Goal: Feedback & Contribution: Leave review/rating

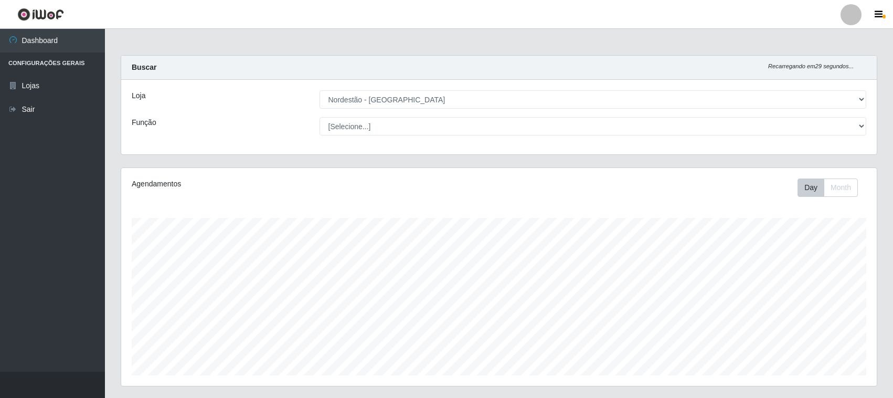
select select "420"
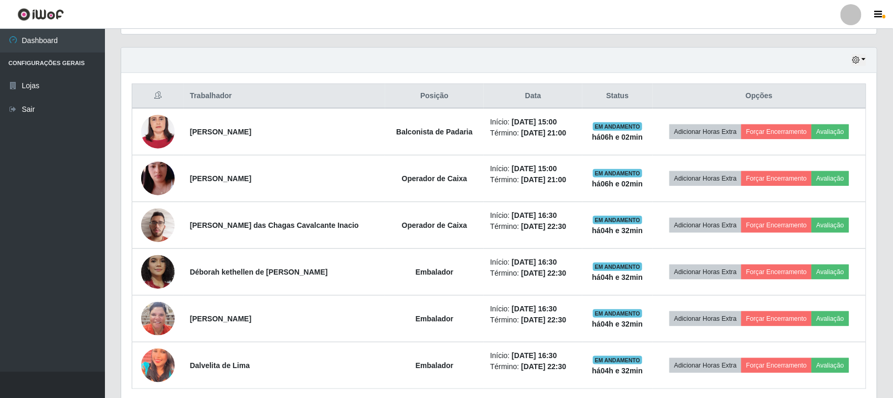
scroll to position [328, 0]
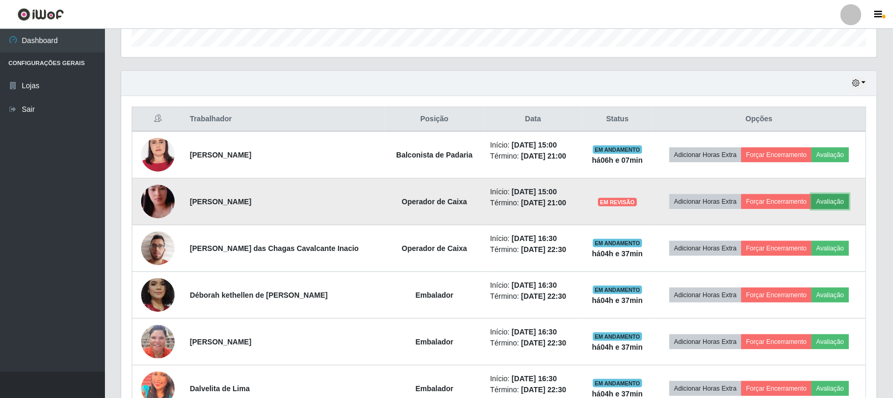
click at [820, 202] on button "Avaliação" at bounding box center [830, 201] width 37 height 15
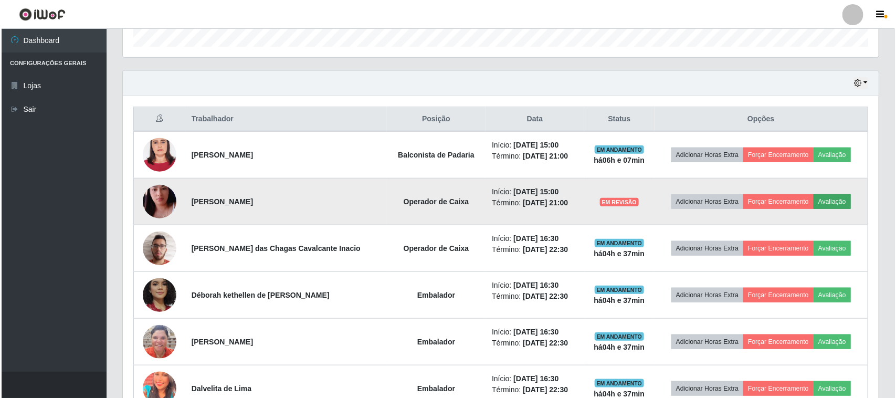
scroll to position [218, 748]
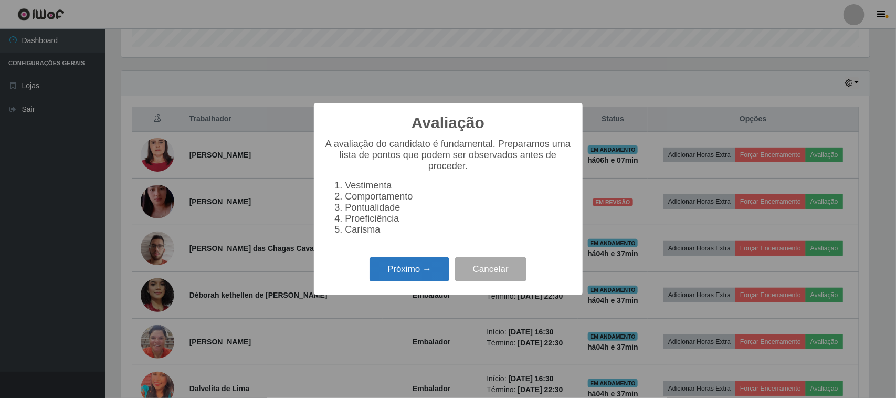
click at [422, 279] on button "Próximo →" at bounding box center [409, 269] width 80 height 25
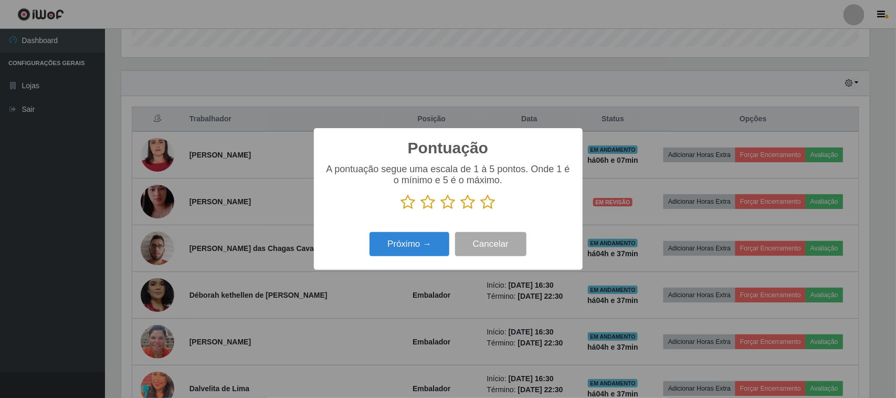
click at [486, 204] on icon at bounding box center [488, 202] width 15 height 16
click at [481, 210] on input "radio" at bounding box center [481, 210] width 0 height 0
click at [423, 242] on button "Próximo →" at bounding box center [409, 244] width 80 height 25
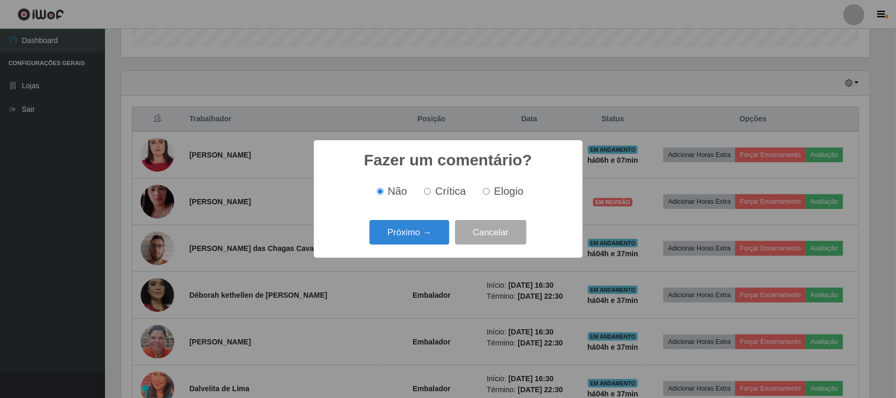
click at [492, 189] on label "Elogio" at bounding box center [501, 191] width 45 height 12
click at [490, 189] on input "Elogio" at bounding box center [486, 191] width 7 height 7
radio input "true"
click at [420, 236] on button "Próximo →" at bounding box center [409, 232] width 80 height 25
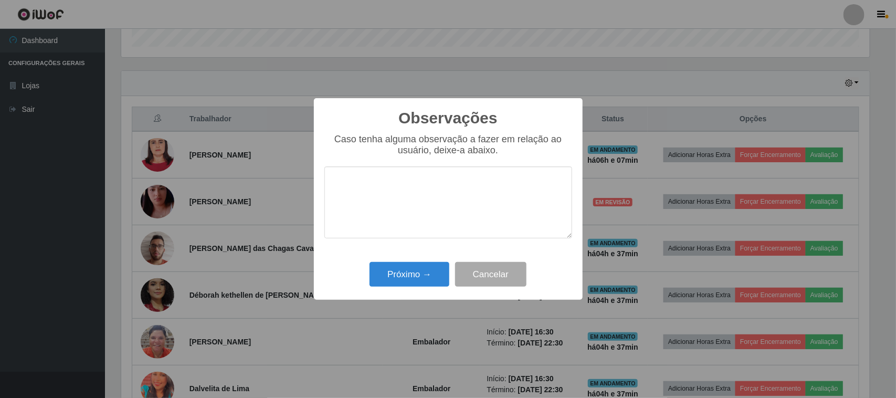
click at [455, 194] on textarea at bounding box center [448, 202] width 248 height 72
type textarea "pontual"
click at [447, 283] on button "Próximo →" at bounding box center [409, 274] width 80 height 25
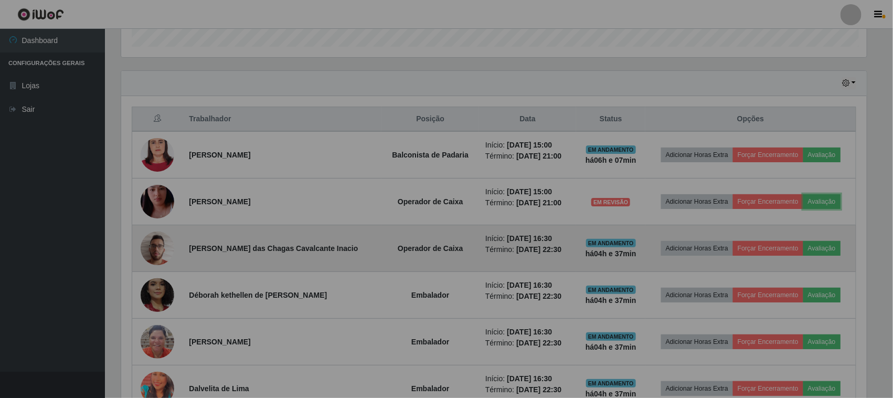
scroll to position [218, 756]
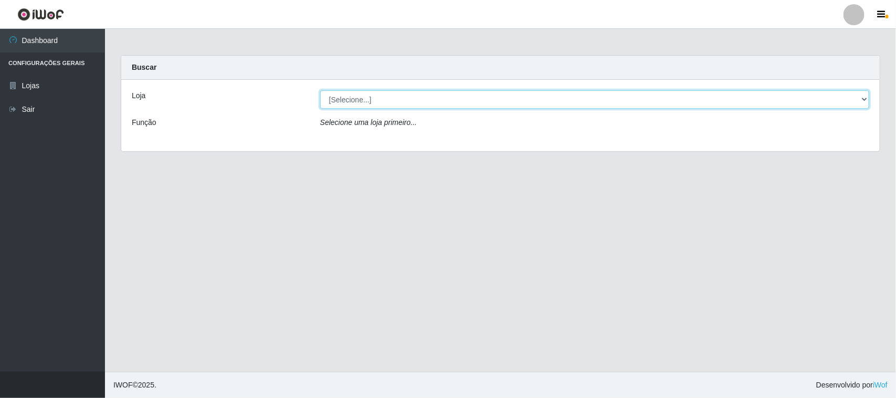
drag, startPoint x: 680, startPoint y: 95, endPoint x: 680, endPoint y: 108, distance: 13.1
click at [680, 95] on select "[Selecione...] Nordestão - Santa Catarina" at bounding box center [594, 99] width 549 height 18
select select "420"
click at [320, 90] on select "[Selecione...] Nordestão - Santa Catarina" at bounding box center [594, 99] width 549 height 18
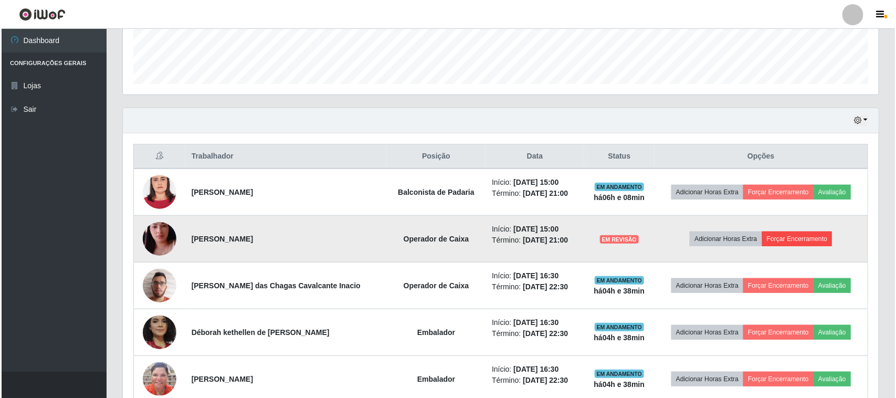
scroll to position [328, 0]
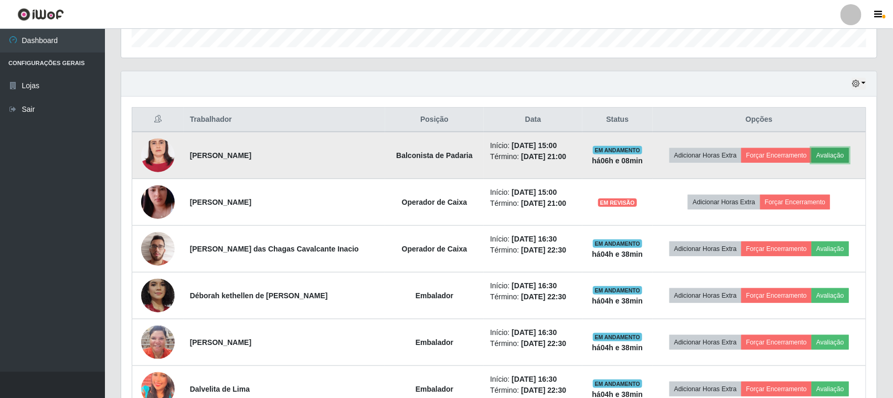
click at [832, 156] on button "Avaliação" at bounding box center [830, 155] width 37 height 15
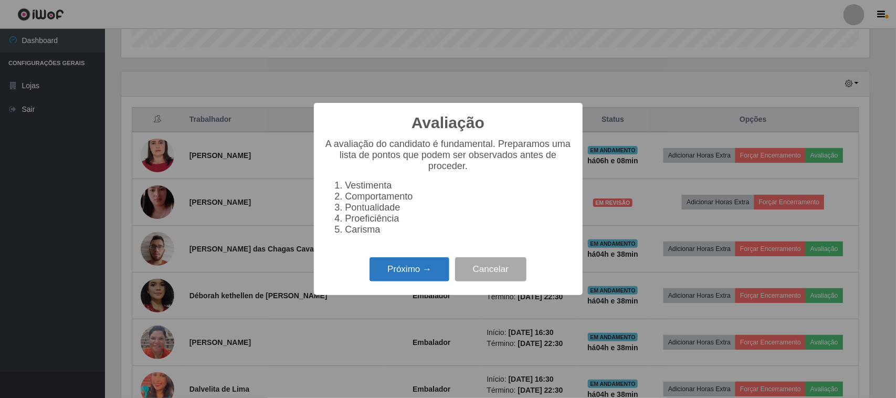
click at [449, 268] on button "Próximo →" at bounding box center [409, 269] width 80 height 25
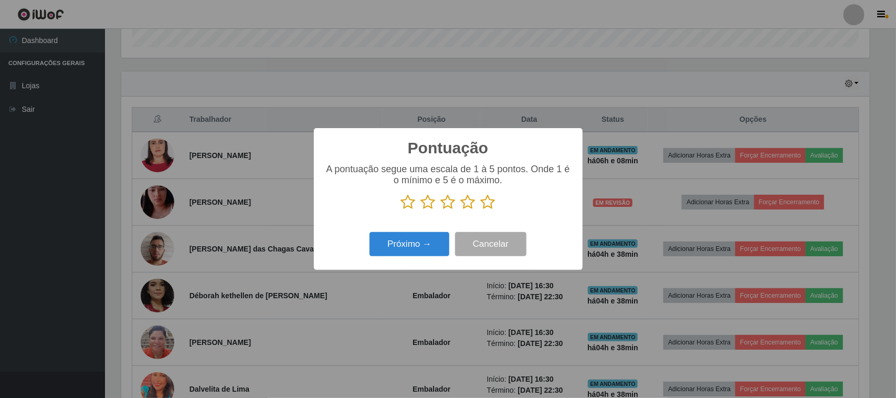
scroll to position [524519, 523988]
click at [486, 205] on icon at bounding box center [488, 202] width 15 height 16
click at [481, 210] on input "radio" at bounding box center [481, 210] width 0 height 0
click at [429, 249] on button "Próximo →" at bounding box center [409, 244] width 80 height 25
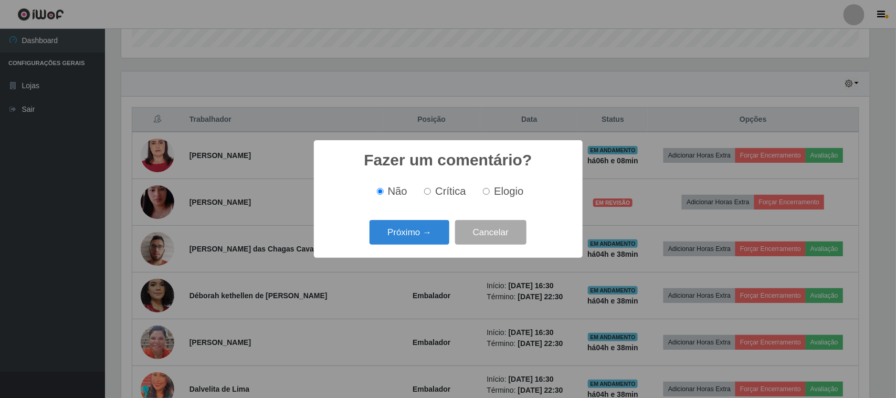
click at [455, 202] on div "Não Crítica Elogio" at bounding box center [448, 191] width 248 height 31
click at [499, 187] on span "Elogio" at bounding box center [508, 191] width 29 height 12
click at [490, 188] on input "Elogio" at bounding box center [486, 191] width 7 height 7
radio input "true"
click at [410, 239] on button "Próximo →" at bounding box center [409, 232] width 80 height 25
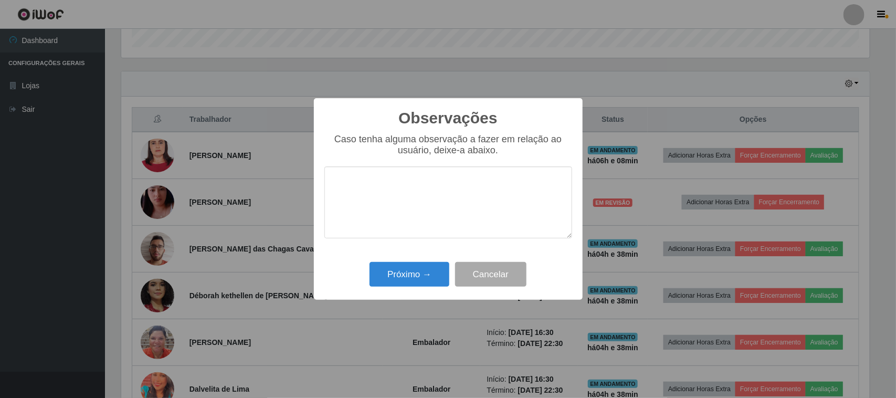
click at [464, 192] on textarea at bounding box center [448, 202] width 248 height 72
type textarea "desempenhou bem sua função"
click at [433, 274] on button "Próximo →" at bounding box center [409, 274] width 80 height 25
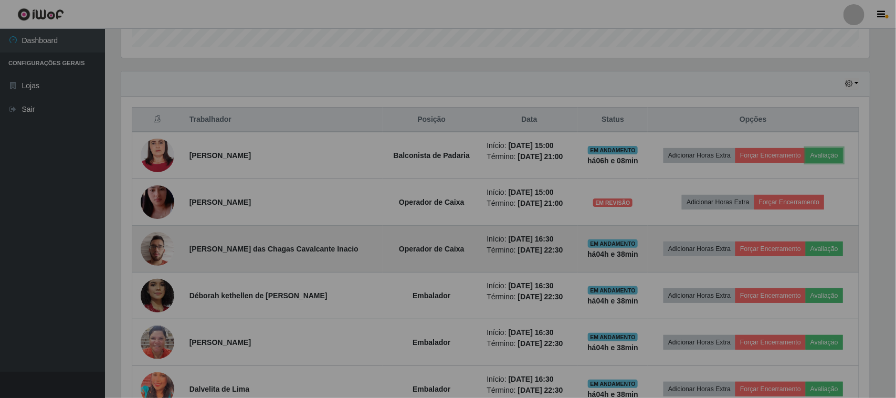
scroll to position [218, 756]
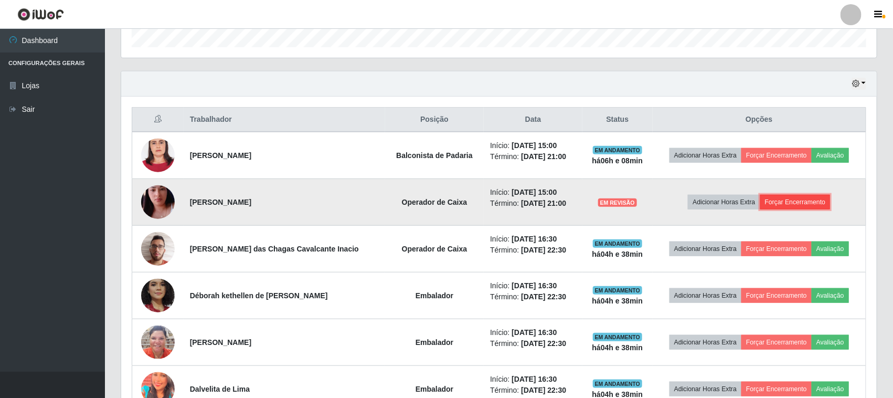
click at [794, 198] on button "Forçar Encerramento" at bounding box center [795, 202] width 70 height 15
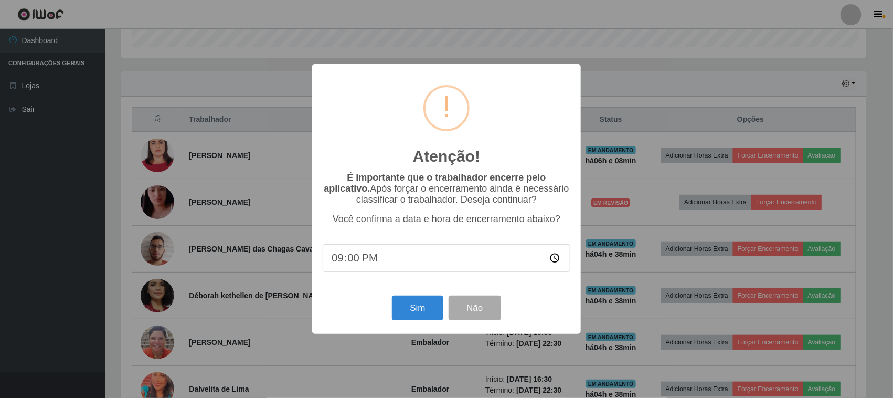
scroll to position [218, 748]
drag, startPoint x: 428, startPoint y: 316, endPoint x: 450, endPoint y: 289, distance: 35.5
click at [427, 316] on button "Sim" at bounding box center [419, 307] width 51 height 25
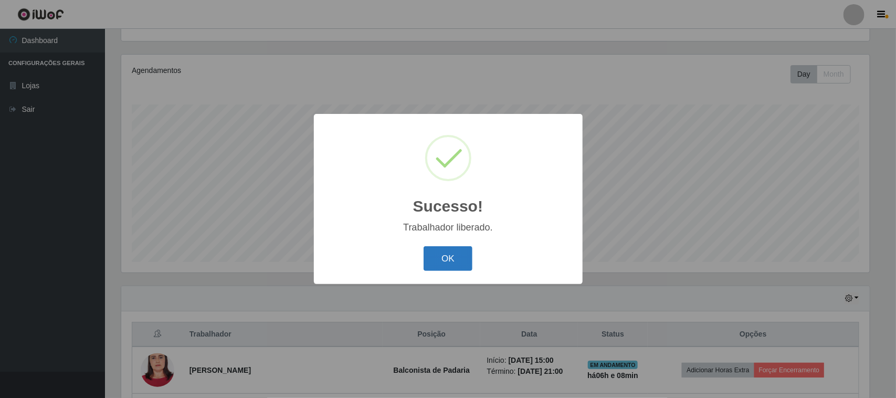
click at [444, 258] on button "OK" at bounding box center [447, 258] width 49 height 25
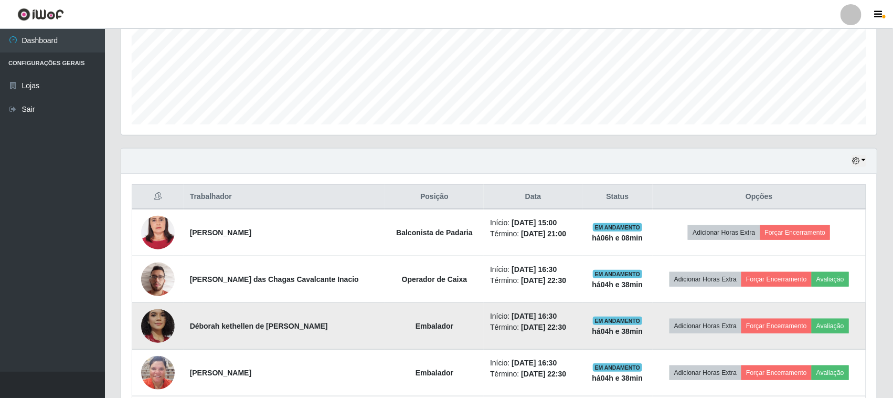
scroll to position [347, 0]
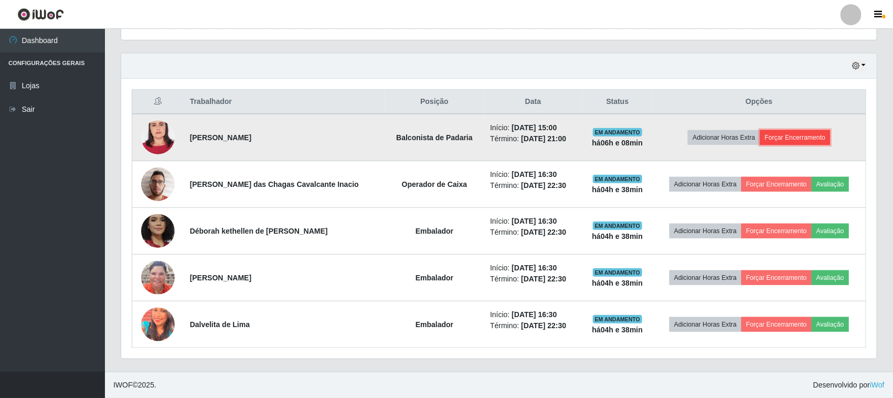
click at [791, 134] on button "Forçar Encerramento" at bounding box center [795, 137] width 70 height 15
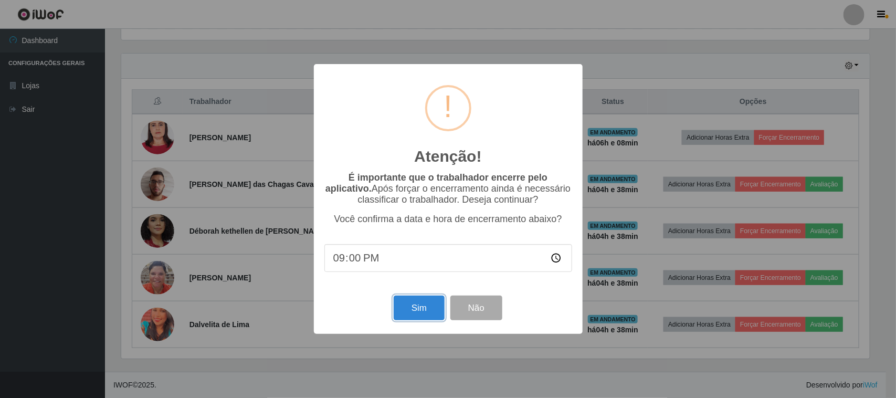
click at [429, 307] on button "Sim" at bounding box center [419, 307] width 51 height 25
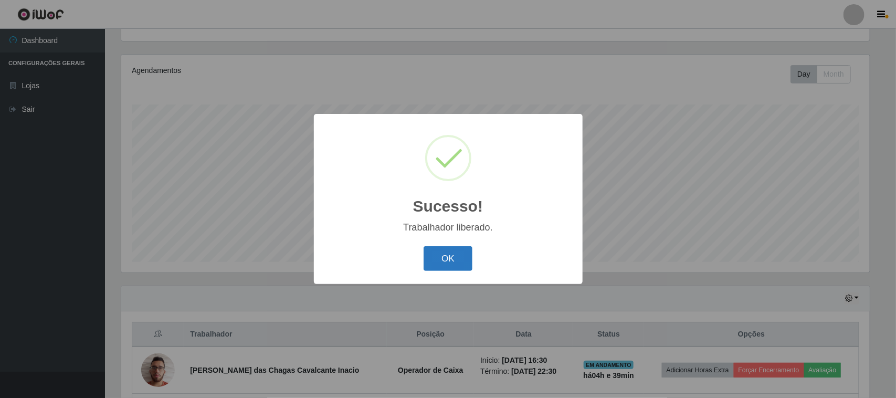
click at [447, 252] on button "OK" at bounding box center [447, 258] width 49 height 25
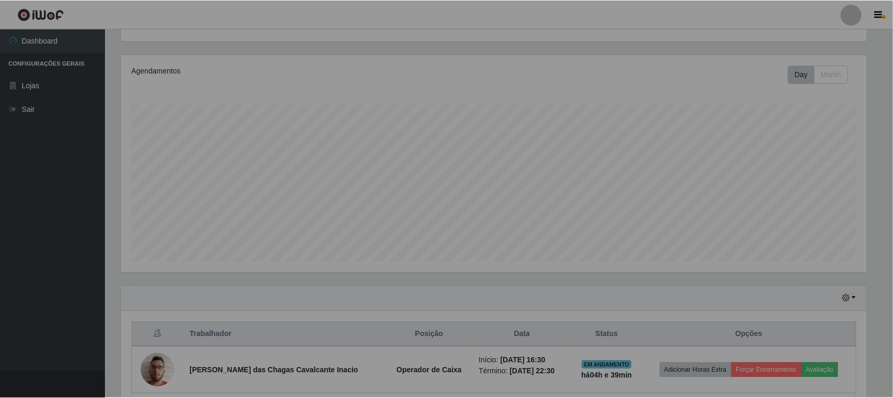
scroll to position [0, 0]
